Goal: Task Accomplishment & Management: Use online tool/utility

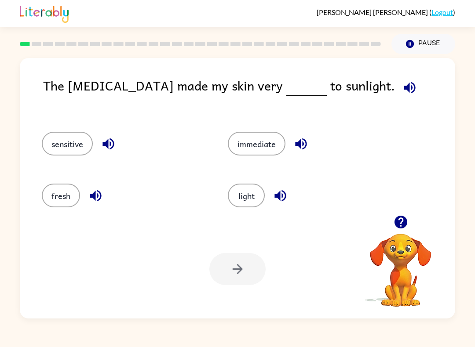
click at [404, 91] on icon "button" at bounding box center [409, 87] width 11 height 11
click at [406, 224] on icon "button" at bounding box center [400, 222] width 13 height 13
click at [60, 202] on button "fresh" at bounding box center [61, 196] width 38 height 24
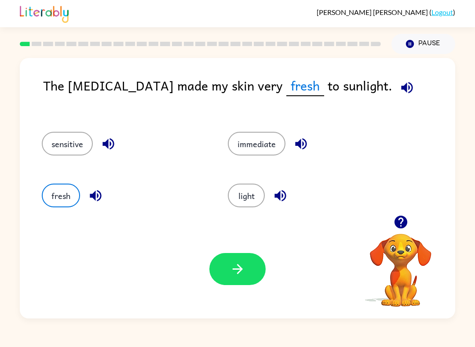
click at [243, 257] on button "button" at bounding box center [237, 269] width 56 height 32
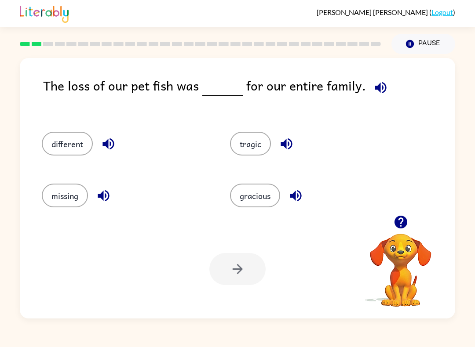
click at [51, 149] on button "different" at bounding box center [67, 144] width 51 height 24
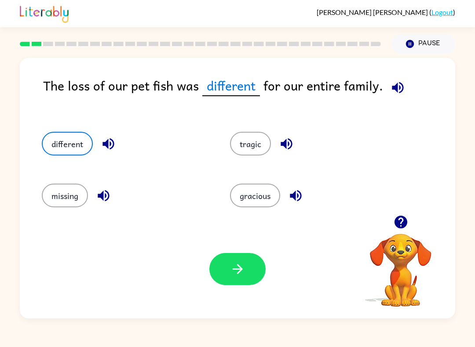
click at [233, 263] on icon "button" at bounding box center [237, 269] width 15 height 15
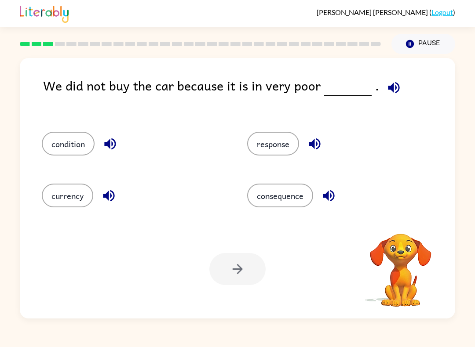
click at [268, 151] on button "response" at bounding box center [273, 144] width 52 height 24
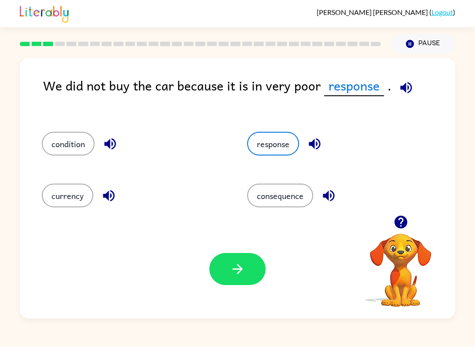
click at [236, 277] on icon "button" at bounding box center [237, 269] width 15 height 15
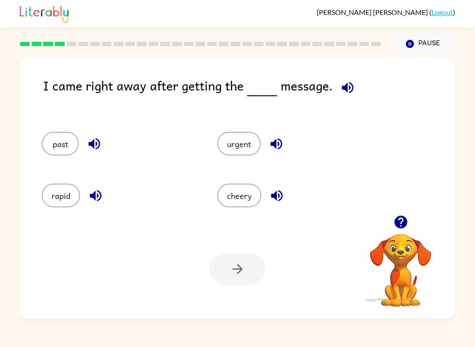
click at [244, 201] on button "cheery" at bounding box center [239, 196] width 44 height 24
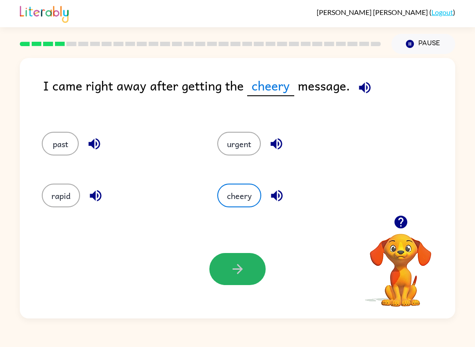
click at [241, 277] on icon "button" at bounding box center [237, 269] width 15 height 15
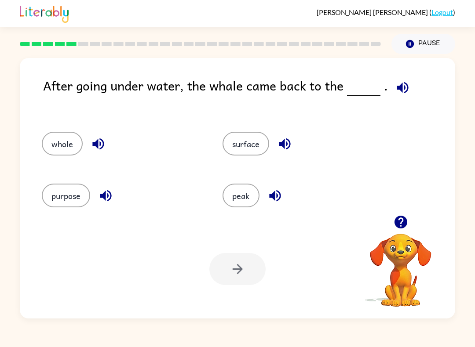
click at [255, 143] on button "surface" at bounding box center [245, 144] width 47 height 24
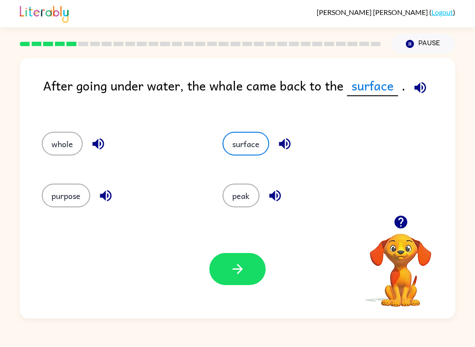
click at [238, 297] on div "Your browser must support playing .mp4 files to use Literably. Please try using…" at bounding box center [237, 269] width 435 height 99
click at [240, 285] on button "button" at bounding box center [237, 269] width 56 height 32
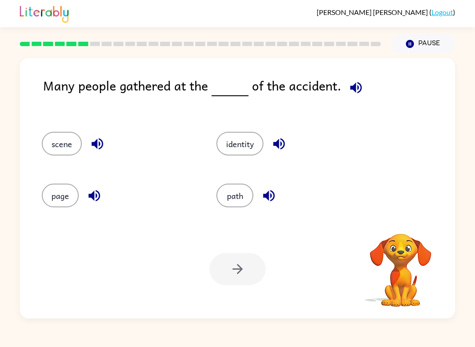
click at [246, 205] on button "path" at bounding box center [234, 196] width 37 height 24
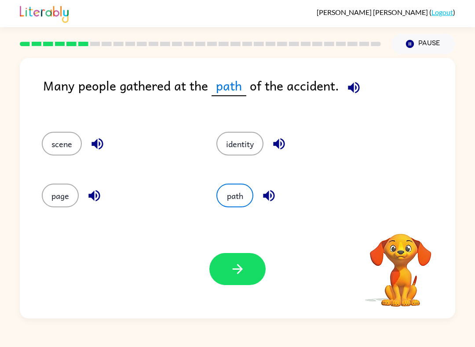
click at [242, 265] on icon "button" at bounding box center [237, 269] width 15 height 15
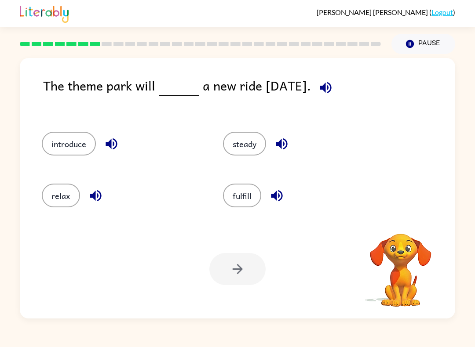
click at [40, 145] on div "introduce" at bounding box center [115, 141] width 181 height 52
click at [65, 132] on button "introduce" at bounding box center [69, 144] width 54 height 24
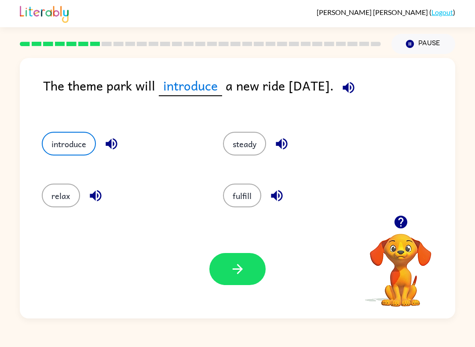
click at [247, 276] on button "button" at bounding box center [237, 269] width 56 height 32
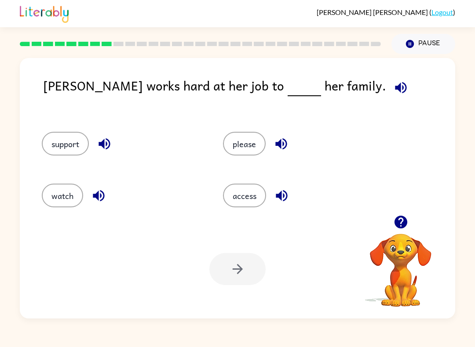
click at [54, 149] on button "support" at bounding box center [65, 144] width 47 height 24
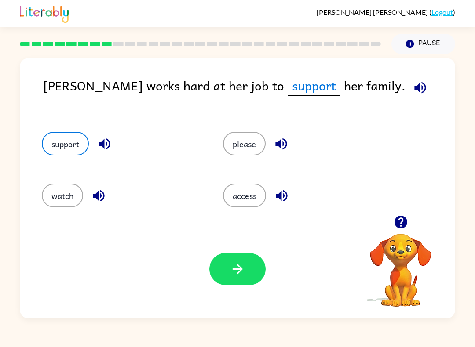
click at [255, 268] on button "button" at bounding box center [237, 269] width 56 height 32
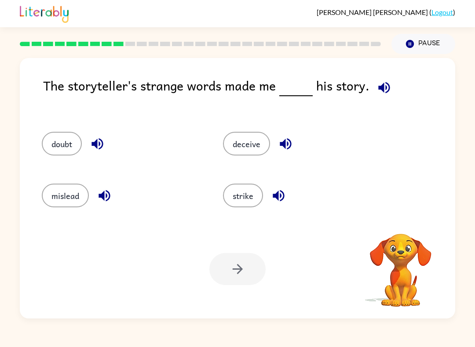
click at [244, 140] on button "deceive" at bounding box center [246, 144] width 47 height 24
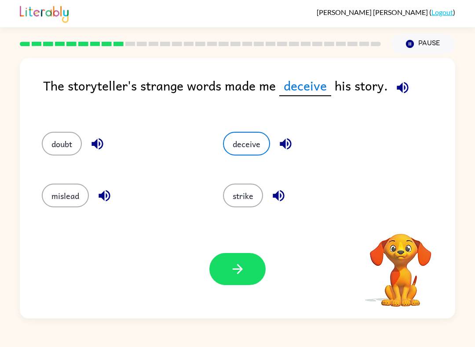
click at [229, 285] on button "button" at bounding box center [237, 269] width 56 height 32
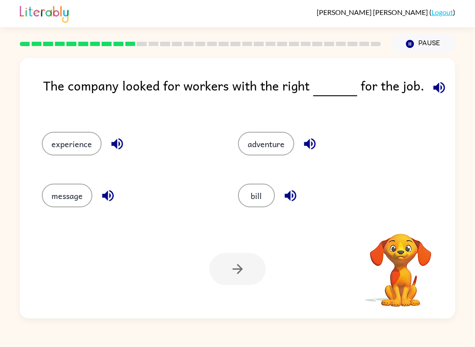
click at [252, 204] on button "bill" at bounding box center [256, 196] width 37 height 24
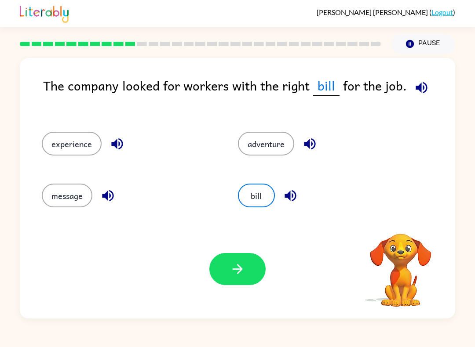
click at [233, 273] on icon "button" at bounding box center [237, 269] width 15 height 15
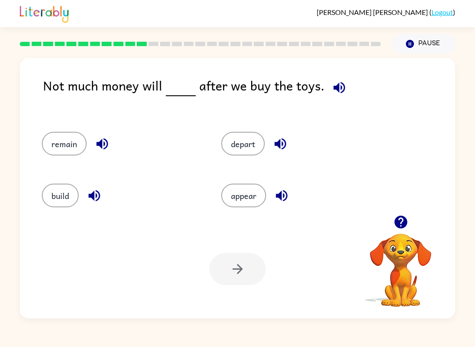
click at [249, 143] on button "depart" at bounding box center [243, 144] width 44 height 24
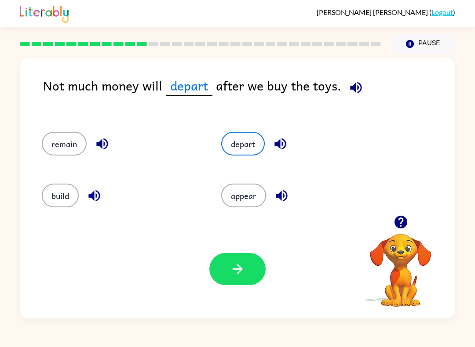
click at [235, 271] on icon "button" at bounding box center [237, 269] width 15 height 15
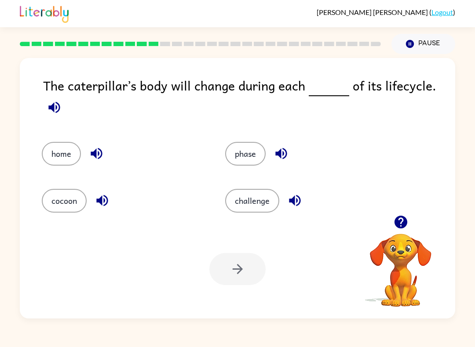
click at [68, 55] on div at bounding box center [200, 44] width 371 height 31
click at [246, 162] on button "phase" at bounding box center [245, 154] width 40 height 24
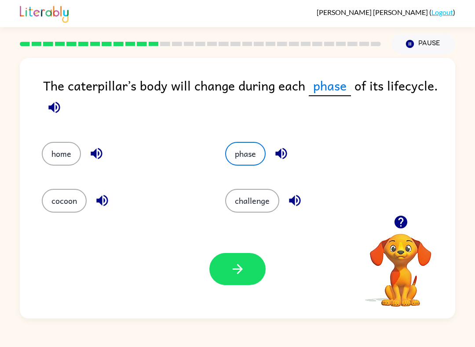
click at [239, 270] on icon "button" at bounding box center [237, 269] width 15 height 15
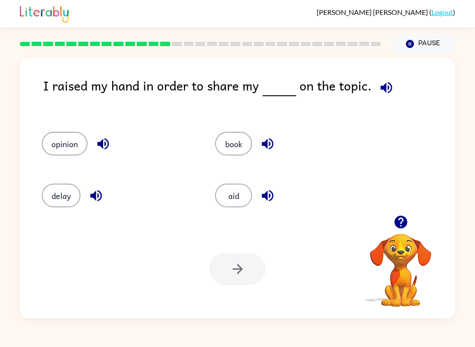
click at [54, 147] on button "opinion" at bounding box center [65, 144] width 46 height 24
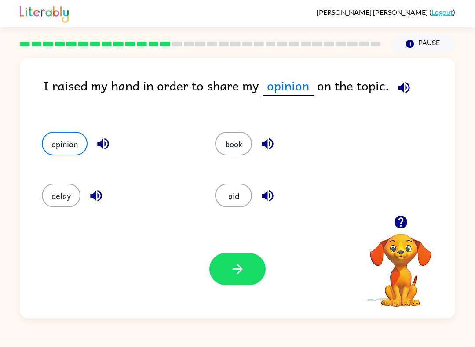
click at [257, 272] on button "button" at bounding box center [237, 269] width 56 height 32
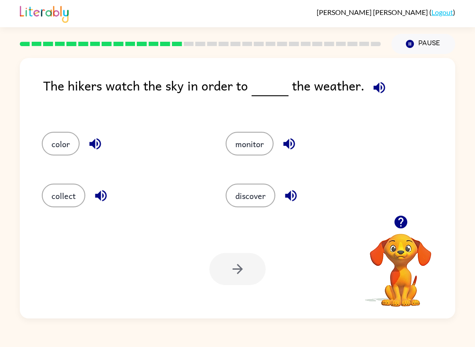
click at [27, 207] on div "collect" at bounding box center [117, 193] width 184 height 52
click at [51, 37] on div at bounding box center [200, 44] width 371 height 31
click at [245, 156] on button "monitor" at bounding box center [249, 144] width 48 height 24
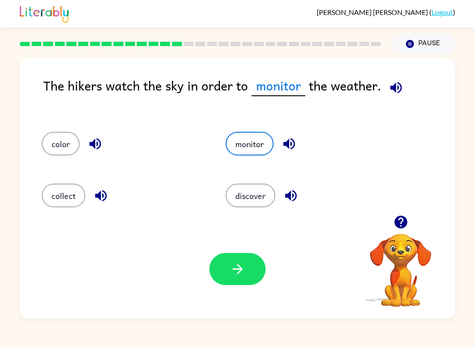
click at [233, 279] on button "button" at bounding box center [237, 269] width 56 height 32
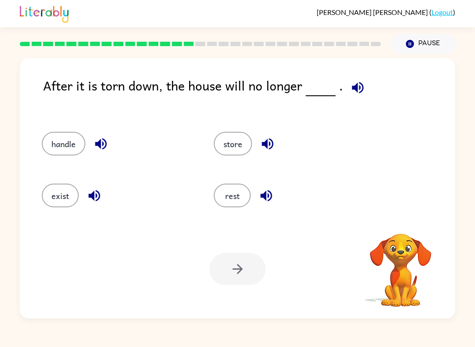
click at [60, 141] on button "handle" at bounding box center [64, 144] width 44 height 24
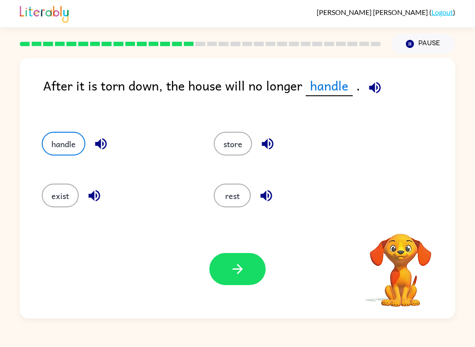
click at [235, 272] on icon "button" at bounding box center [237, 269] width 15 height 15
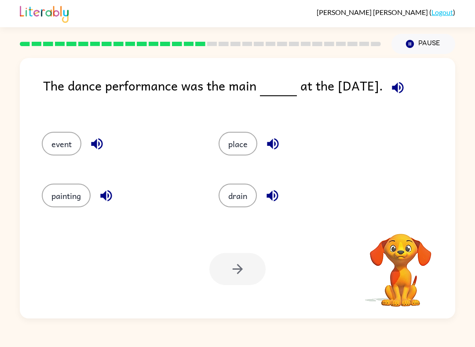
click at [240, 200] on button "drain" at bounding box center [237, 196] width 38 height 24
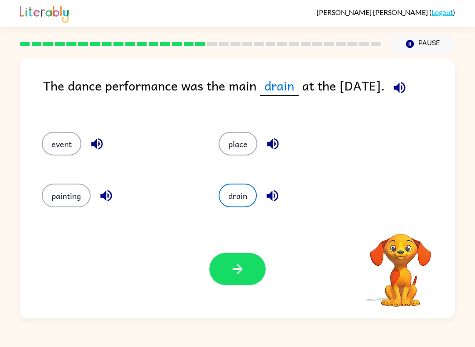
click at [229, 280] on button "button" at bounding box center [237, 269] width 56 height 32
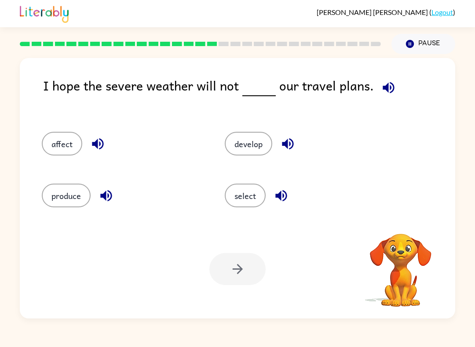
click at [79, 190] on button "produce" at bounding box center [66, 196] width 49 height 24
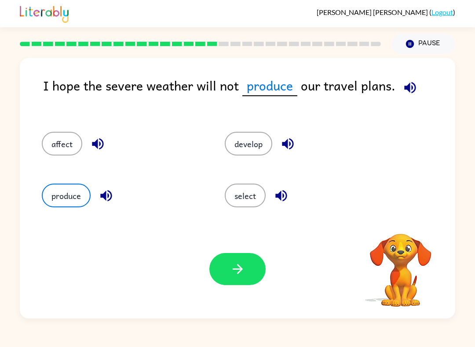
click at [247, 154] on button "develop" at bounding box center [248, 144] width 47 height 24
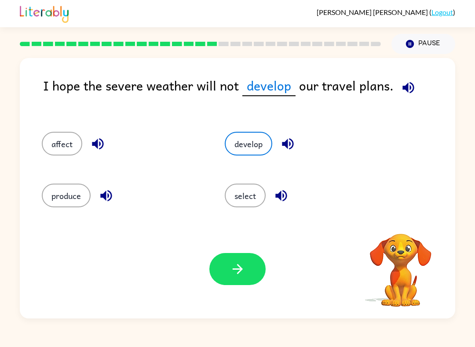
click at [245, 264] on icon "button" at bounding box center [237, 269] width 15 height 15
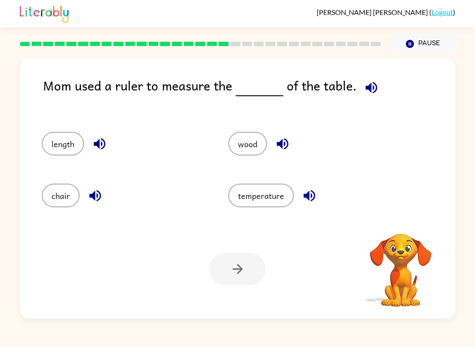
click at [84, 186] on div "chair" at bounding box center [125, 196] width 166 height 24
click at [61, 205] on button "chair" at bounding box center [61, 196] width 38 height 24
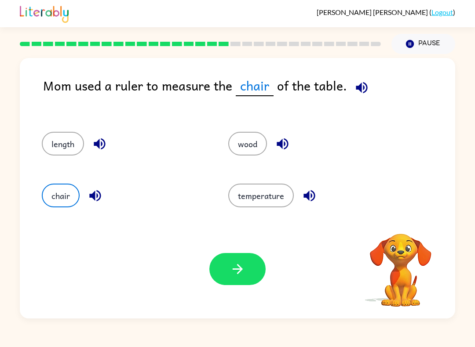
click at [230, 284] on button "button" at bounding box center [237, 269] width 56 height 32
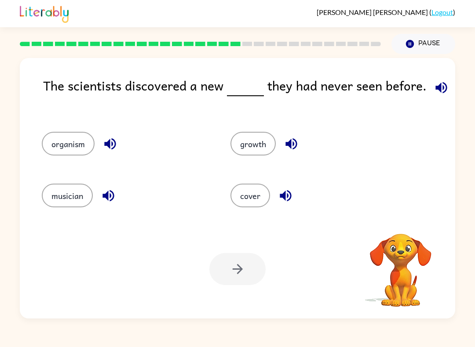
click at [262, 205] on button "cover" at bounding box center [250, 196] width 40 height 24
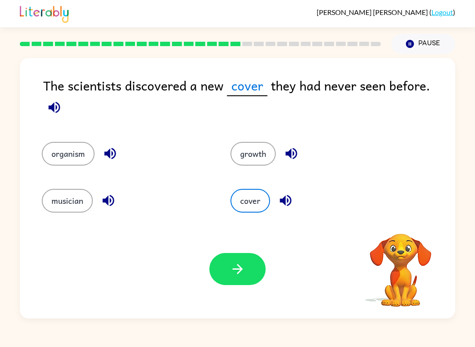
click at [69, 143] on button "organism" at bounding box center [68, 154] width 53 height 24
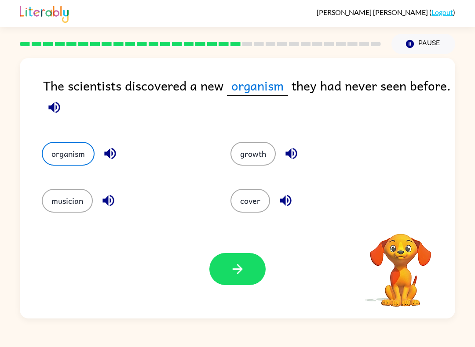
click at [236, 273] on icon "button" at bounding box center [237, 269] width 15 height 15
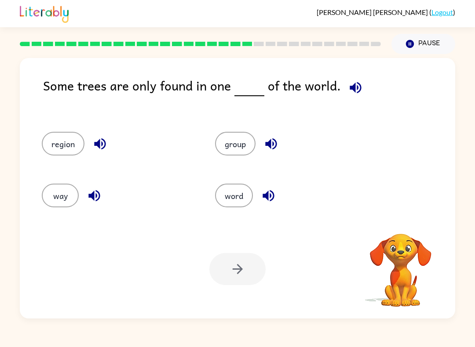
click at [2, 131] on div "Some trees are only found in one of the world. region group way word Your brows…" at bounding box center [237, 186] width 475 height 265
click at [294, 35] on div at bounding box center [200, 44] width 371 height 31
click at [240, 145] on button "group" at bounding box center [235, 144] width 40 height 24
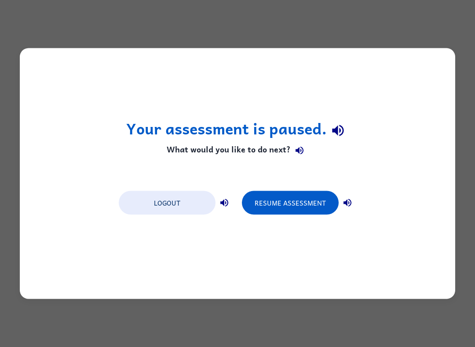
click at [307, 203] on button "Resume Assessment" at bounding box center [290, 203] width 97 height 24
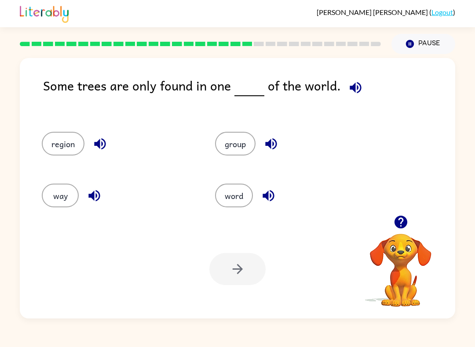
click at [52, 198] on button "way" at bounding box center [60, 196] width 37 height 24
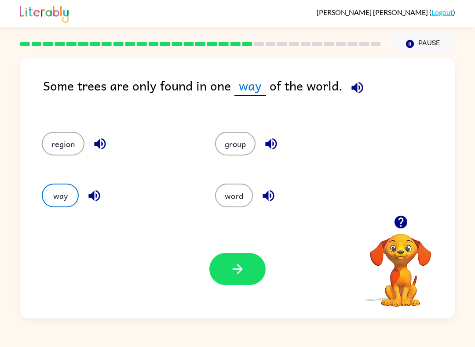
click at [234, 146] on button "group" at bounding box center [235, 144] width 40 height 24
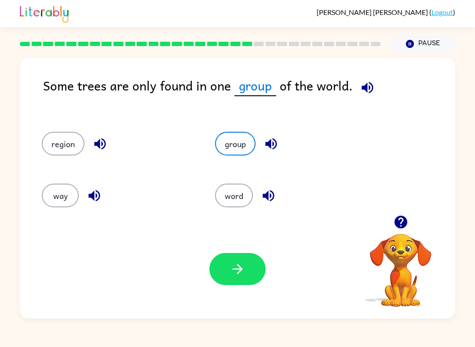
click at [240, 270] on icon "button" at bounding box center [237, 269] width 15 height 15
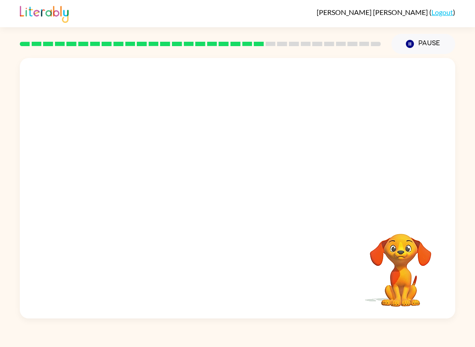
click at [47, 19] on img at bounding box center [44, 13] width 49 height 19
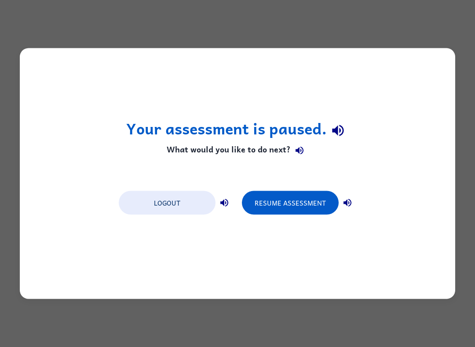
click at [316, 205] on button "Resume Assessment" at bounding box center [290, 203] width 97 height 24
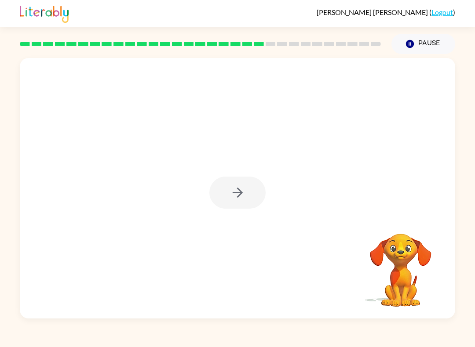
click at [456, 271] on div "Your browser must support playing .mp4 files to use Literably. Please try using…" at bounding box center [237, 186] width 475 height 265
click at [249, 193] on button "button" at bounding box center [237, 193] width 56 height 32
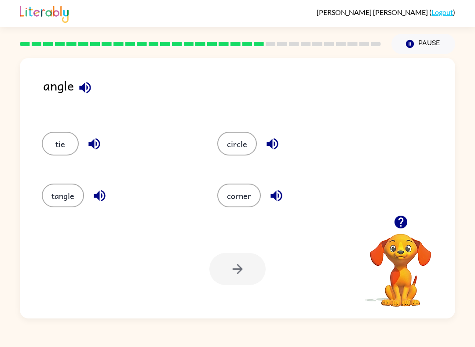
click at [238, 279] on div at bounding box center [237, 269] width 56 height 32
click at [241, 202] on button "corner" at bounding box center [239, 196] width 44 height 24
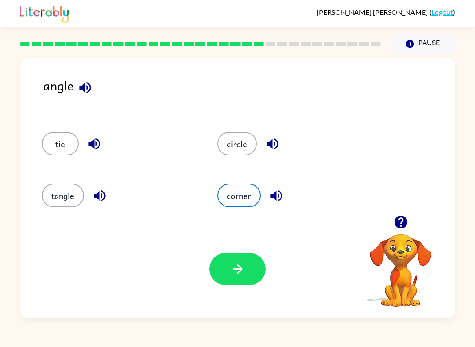
click at [235, 268] on icon "button" at bounding box center [237, 269] width 15 height 15
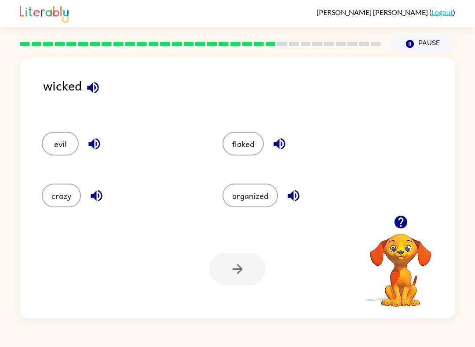
click at [255, 197] on button "organized" at bounding box center [249, 196] width 55 height 24
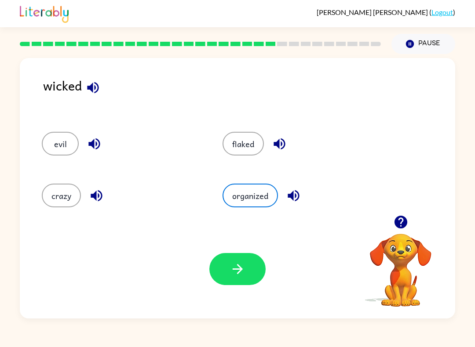
click at [242, 266] on icon "button" at bounding box center [237, 269] width 15 height 15
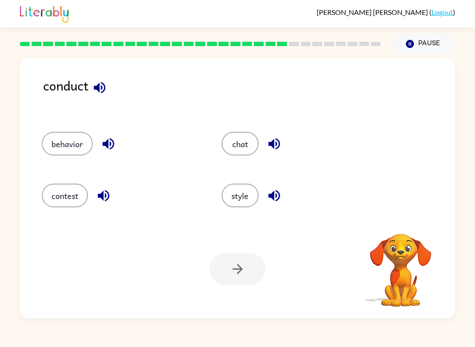
click at [234, 190] on button "style" at bounding box center [240, 196] width 37 height 24
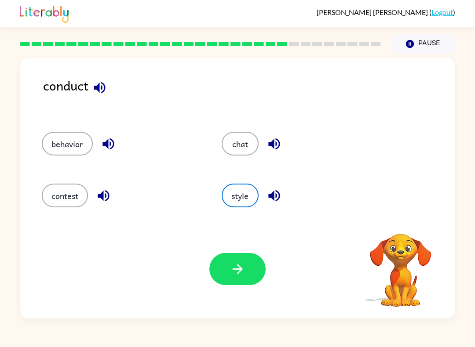
click at [234, 264] on icon "button" at bounding box center [237, 269] width 15 height 15
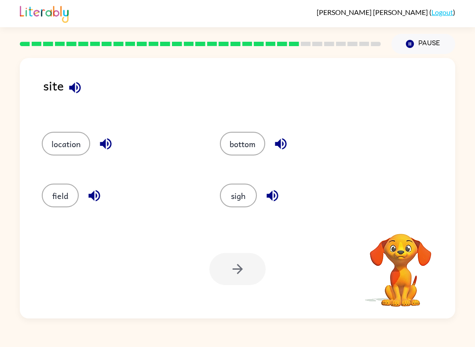
click at [55, 142] on button "location" at bounding box center [66, 144] width 48 height 24
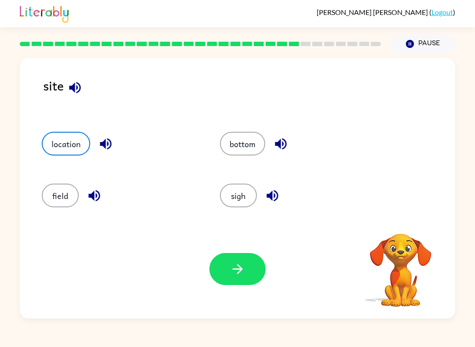
click at [236, 265] on icon "button" at bounding box center [237, 269] width 15 height 15
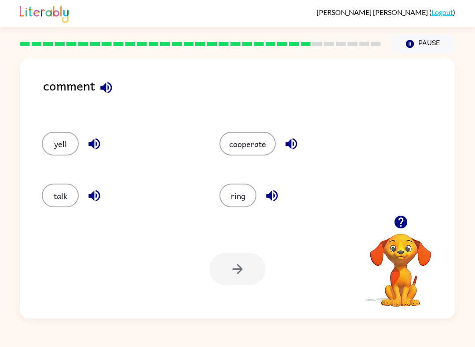
click at [241, 275] on div at bounding box center [237, 269] width 56 height 32
click at [240, 141] on button "cooperate" at bounding box center [247, 144] width 56 height 24
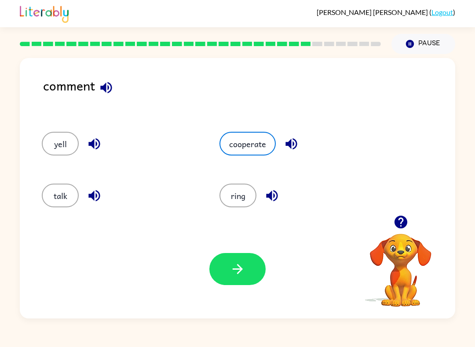
click at [227, 255] on button "button" at bounding box center [237, 269] width 56 height 32
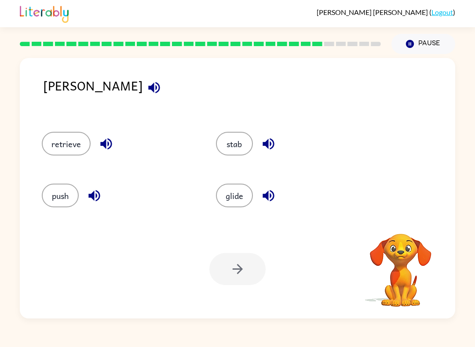
click at [58, 152] on button "retrieve" at bounding box center [66, 144] width 49 height 24
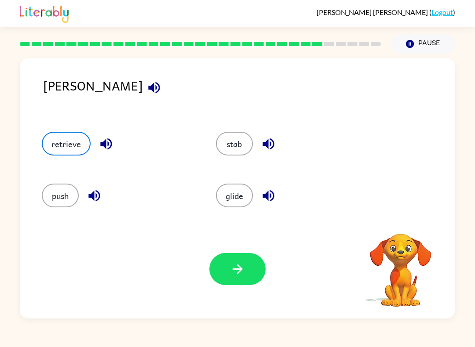
click at [241, 273] on icon "button" at bounding box center [237, 269] width 15 height 15
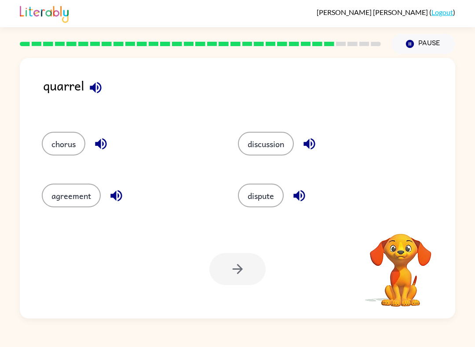
click at [263, 135] on button "discussion" at bounding box center [266, 144] width 56 height 24
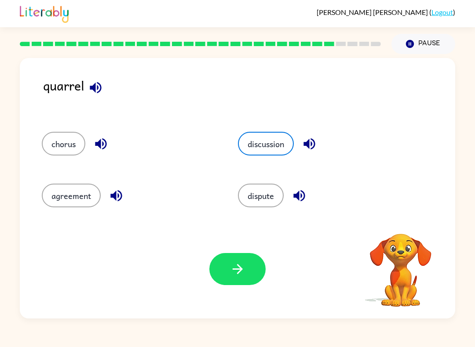
click at [249, 265] on button "button" at bounding box center [237, 269] width 56 height 32
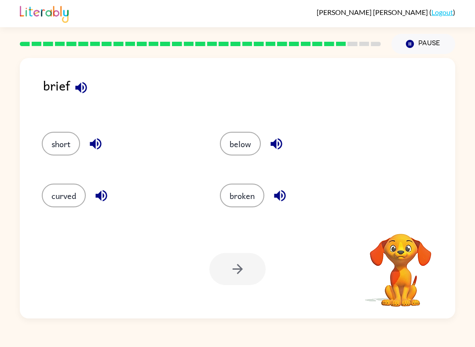
click at [262, 191] on button "broken" at bounding box center [242, 196] width 44 height 24
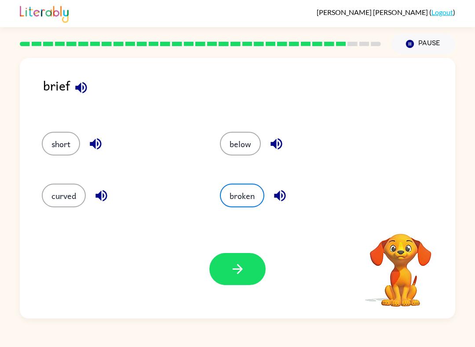
click at [230, 261] on button "button" at bounding box center [237, 269] width 56 height 32
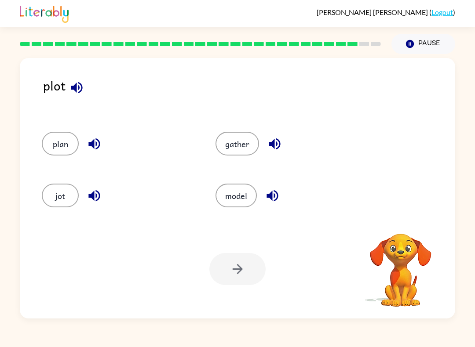
click at [56, 189] on button "jot" at bounding box center [60, 196] width 37 height 24
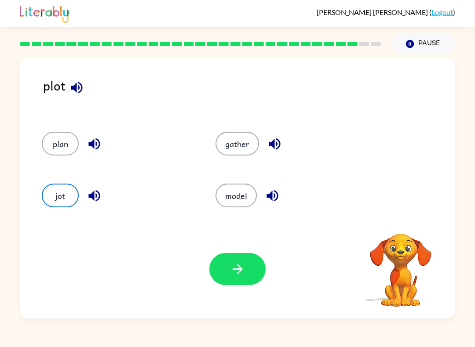
click at [251, 273] on button "button" at bounding box center [237, 269] width 56 height 32
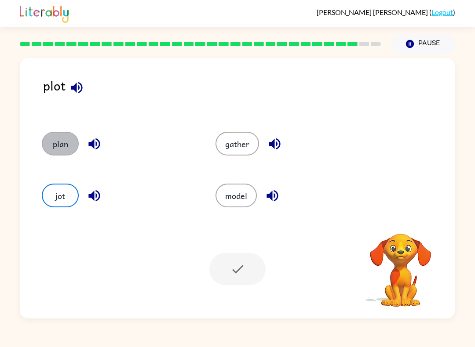
click at [67, 138] on button "plan" at bounding box center [60, 144] width 37 height 24
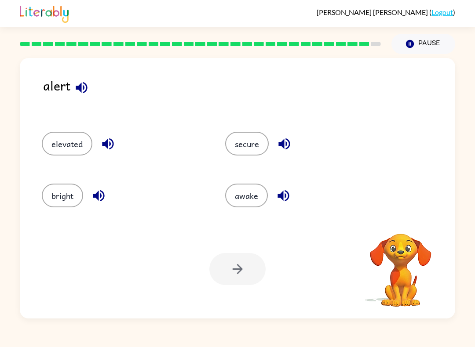
click at [240, 272] on div at bounding box center [237, 269] width 56 height 32
click at [55, 142] on button "elevated" at bounding box center [67, 144] width 51 height 24
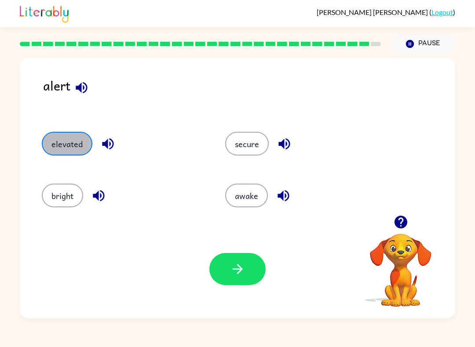
click at [61, 142] on button "elevated" at bounding box center [67, 144] width 51 height 24
click at [238, 270] on icon "button" at bounding box center [237, 269] width 10 height 10
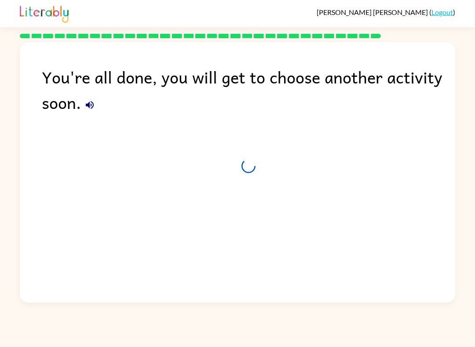
click at [248, 153] on div "You're all done, you will get to choose another activity soon." at bounding box center [237, 170] width 435 height 256
